Goal: Information Seeking & Learning: Learn about a topic

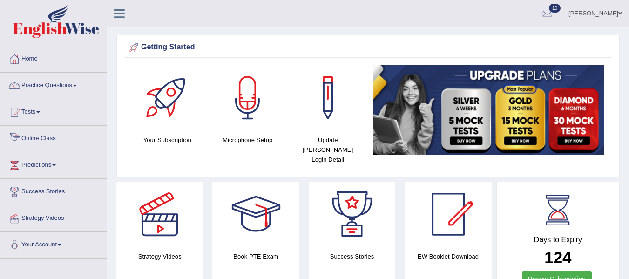
click at [52, 137] on link "Online Class" at bounding box center [53, 137] width 106 height 23
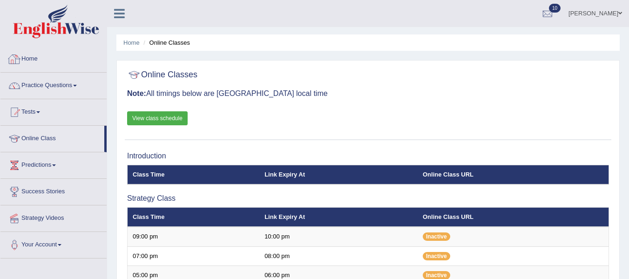
click at [34, 61] on link "Home" at bounding box center [53, 57] width 106 height 23
click at [34, 61] on link "Home" at bounding box center [52, 57] width 104 height 23
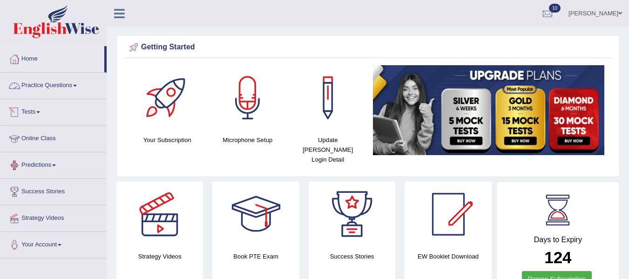
click at [67, 83] on link "Practice Questions" at bounding box center [53, 84] width 106 height 23
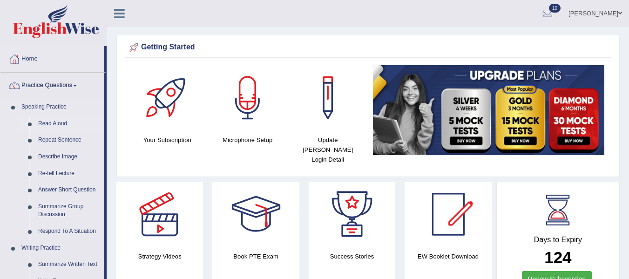
click at [61, 124] on link "Read Aloud" at bounding box center [69, 124] width 70 height 17
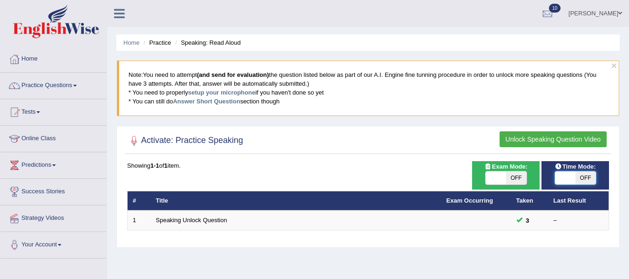
click at [573, 178] on span at bounding box center [565, 177] width 20 height 13
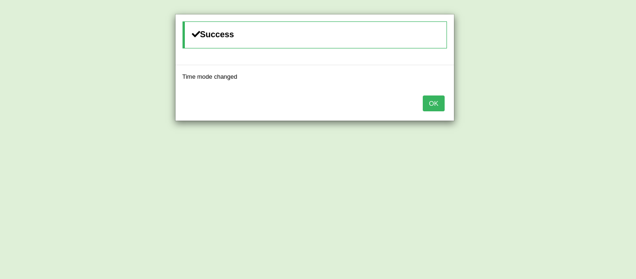
click at [433, 106] on button "OK" at bounding box center [433, 103] width 21 height 16
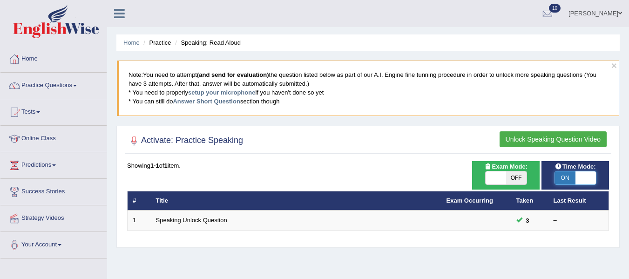
click at [576, 179] on span at bounding box center [586, 177] width 20 height 13
checkbox input "false"
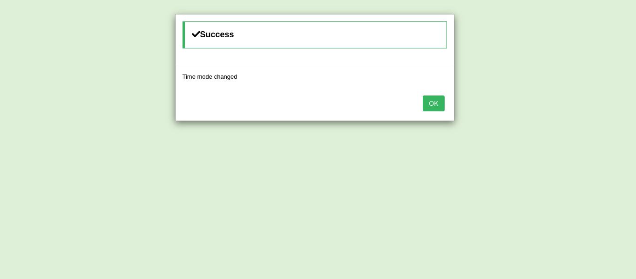
click at [436, 102] on button "OK" at bounding box center [433, 103] width 21 height 16
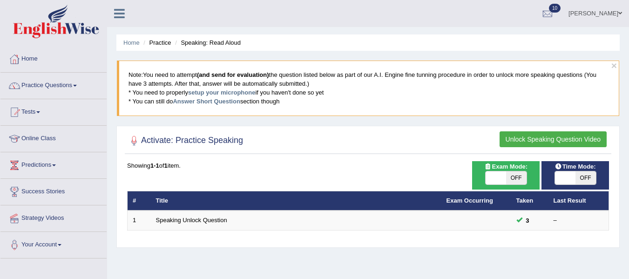
click at [583, 140] on button "Unlock Speaking Question Video" at bounding box center [553, 139] width 107 height 16
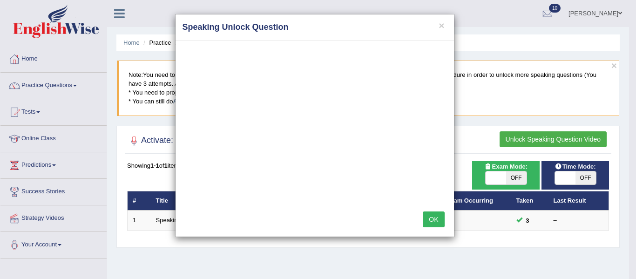
click at [438, 217] on button "OK" at bounding box center [433, 219] width 21 height 16
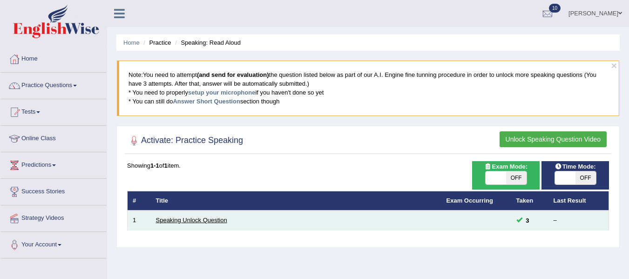
click at [206, 219] on link "Speaking Unlock Question" at bounding box center [191, 220] width 71 height 7
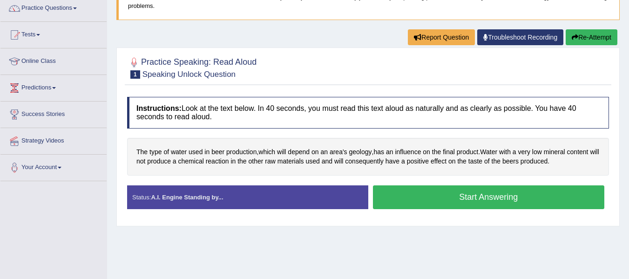
scroll to position [82, 0]
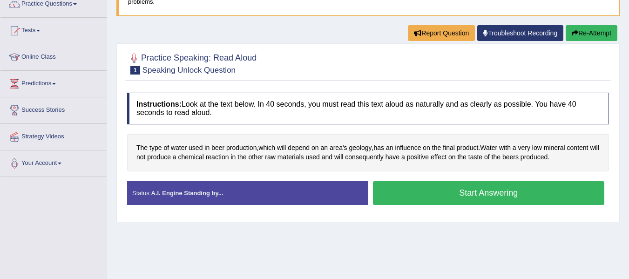
click at [532, 193] on button "Start Answering" at bounding box center [489, 193] width 232 height 24
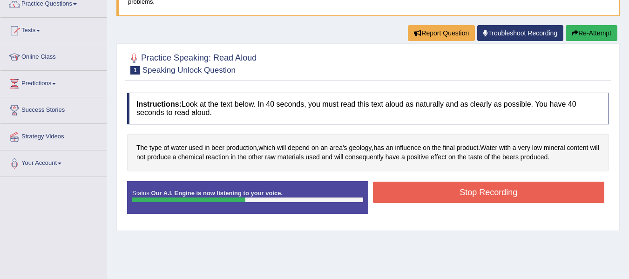
click at [532, 193] on button "Stop Recording" at bounding box center [489, 192] width 232 height 21
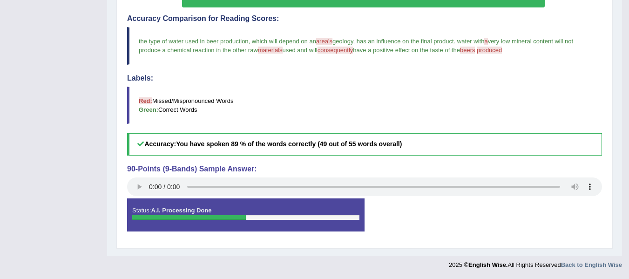
scroll to position [0, 0]
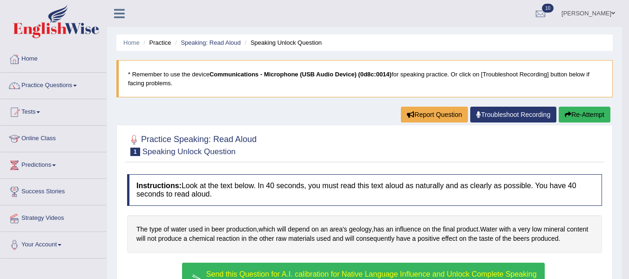
click at [30, 60] on link "Home" at bounding box center [53, 57] width 106 height 23
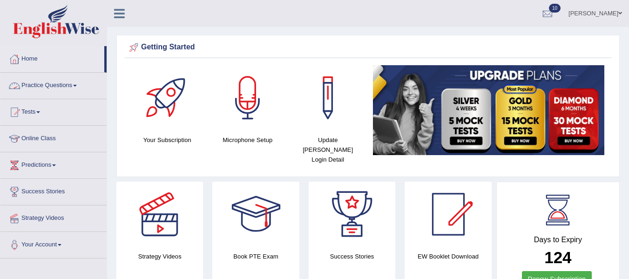
click at [47, 82] on link "Practice Questions" at bounding box center [53, 84] width 106 height 23
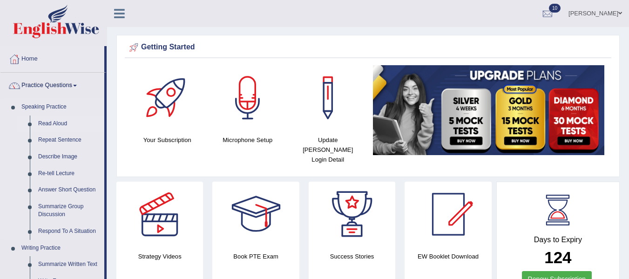
click at [61, 121] on link "Read Aloud" at bounding box center [69, 124] width 70 height 17
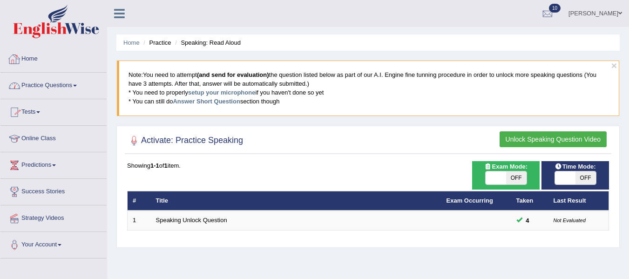
click at [45, 85] on link "Practice Questions" at bounding box center [53, 84] width 106 height 23
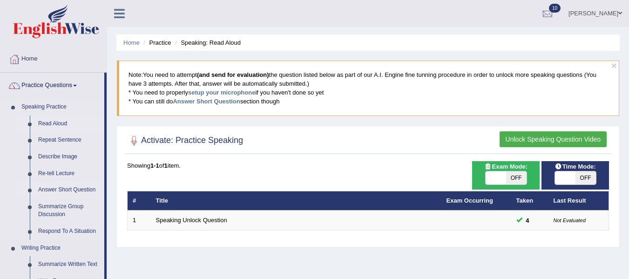
click at [82, 187] on link "Answer Short Question" at bounding box center [69, 190] width 70 height 17
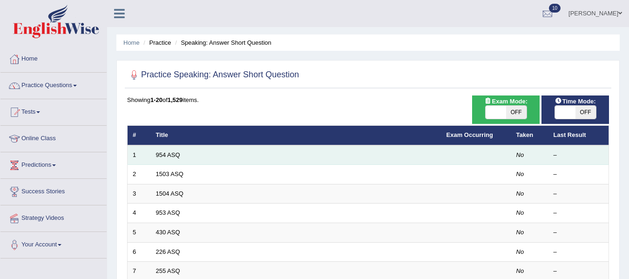
click at [180, 150] on td "954 ASQ" at bounding box center [296, 155] width 291 height 20
click at [176, 156] on link "954 ASQ" at bounding box center [168, 154] width 24 height 7
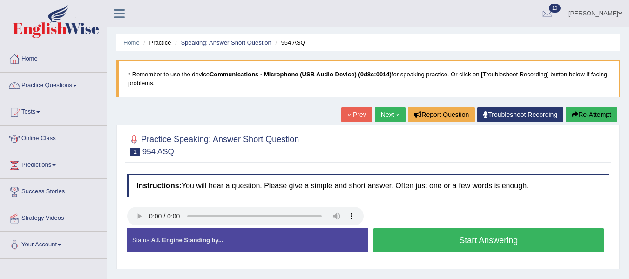
click at [427, 236] on button "Start Answering" at bounding box center [489, 240] width 232 height 24
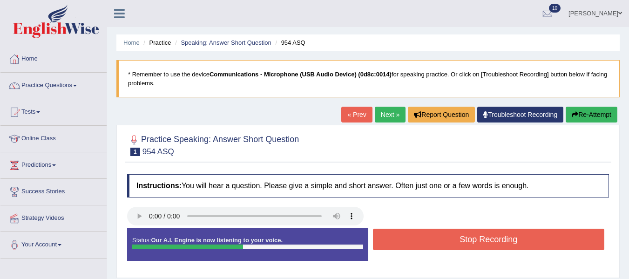
click at [427, 236] on button "Stop Recording" at bounding box center [489, 239] width 232 height 21
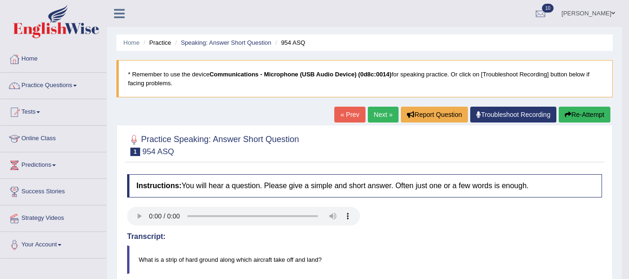
click at [582, 114] on button "Re-Attempt" at bounding box center [585, 115] width 52 height 16
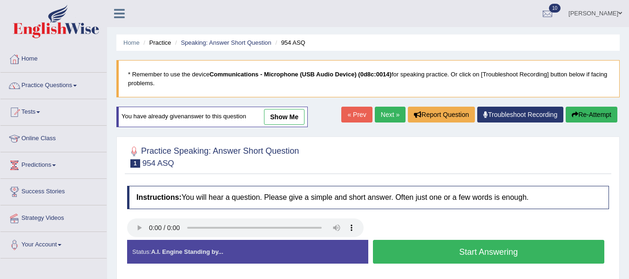
click at [420, 255] on button "Start Answering" at bounding box center [489, 252] width 232 height 24
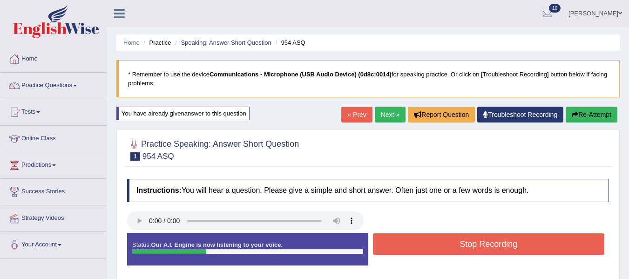
click at [420, 255] on button "Stop Recording" at bounding box center [489, 243] width 232 height 21
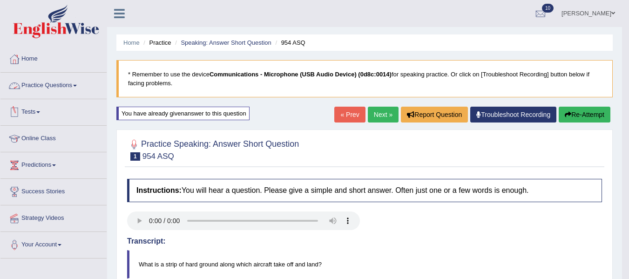
click at [50, 87] on link "Practice Questions" at bounding box center [53, 84] width 106 height 23
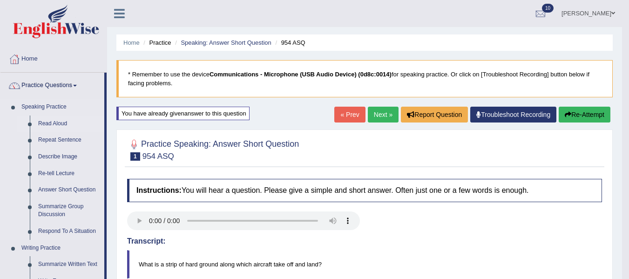
click at [55, 120] on link "Read Aloud" at bounding box center [69, 124] width 70 height 17
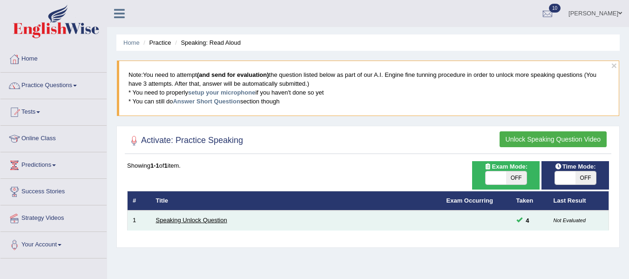
click at [216, 219] on link "Speaking Unlock Question" at bounding box center [191, 220] width 71 height 7
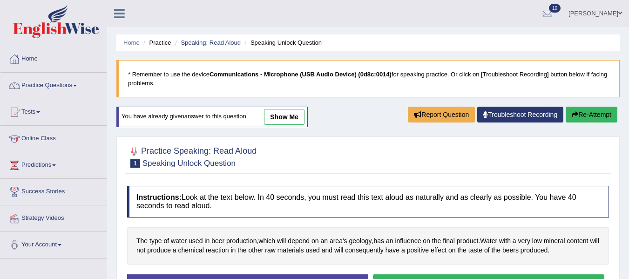
scroll to position [54, 0]
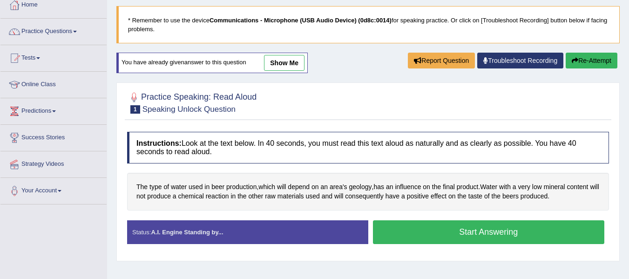
click at [511, 234] on button "Start Answering" at bounding box center [489, 232] width 232 height 24
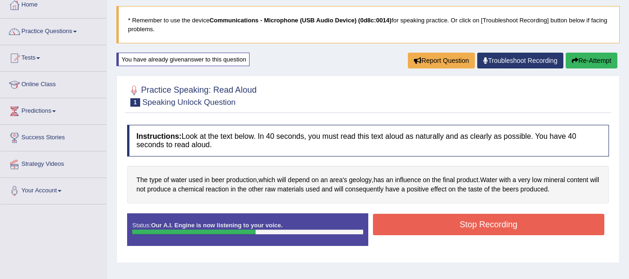
click at [511, 229] on button "Stop Recording" at bounding box center [489, 224] width 232 height 21
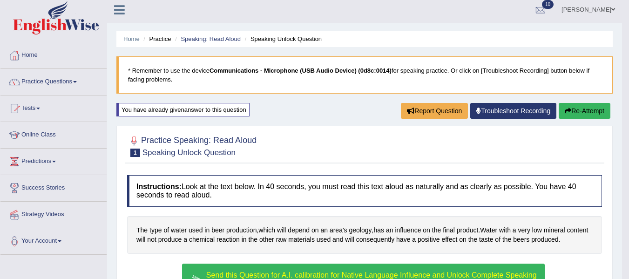
scroll to position [0, 0]
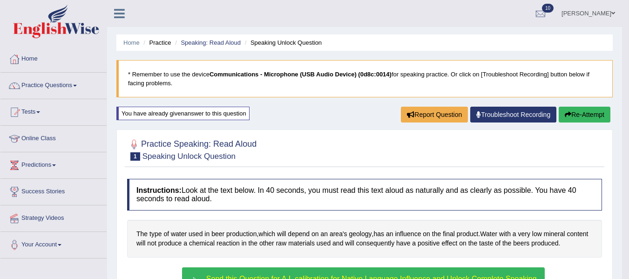
click at [506, 118] on link "Troubleshoot Recording" at bounding box center [513, 115] width 86 height 16
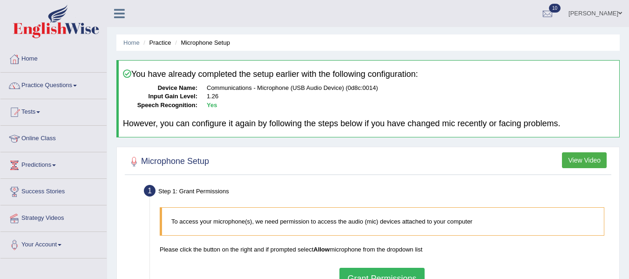
click at [581, 155] on button "View Video" at bounding box center [584, 160] width 45 height 16
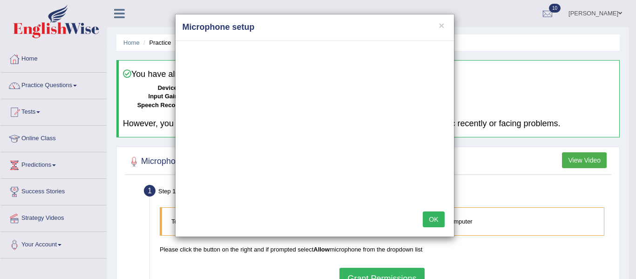
click at [437, 217] on button "OK" at bounding box center [433, 219] width 21 height 16
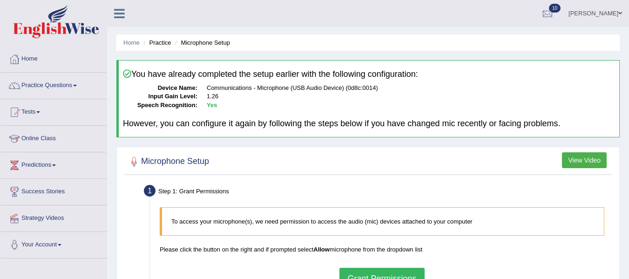
click at [45, 139] on link "Online Class" at bounding box center [53, 137] width 106 height 23
